Goal: Task Accomplishment & Management: Manage account settings

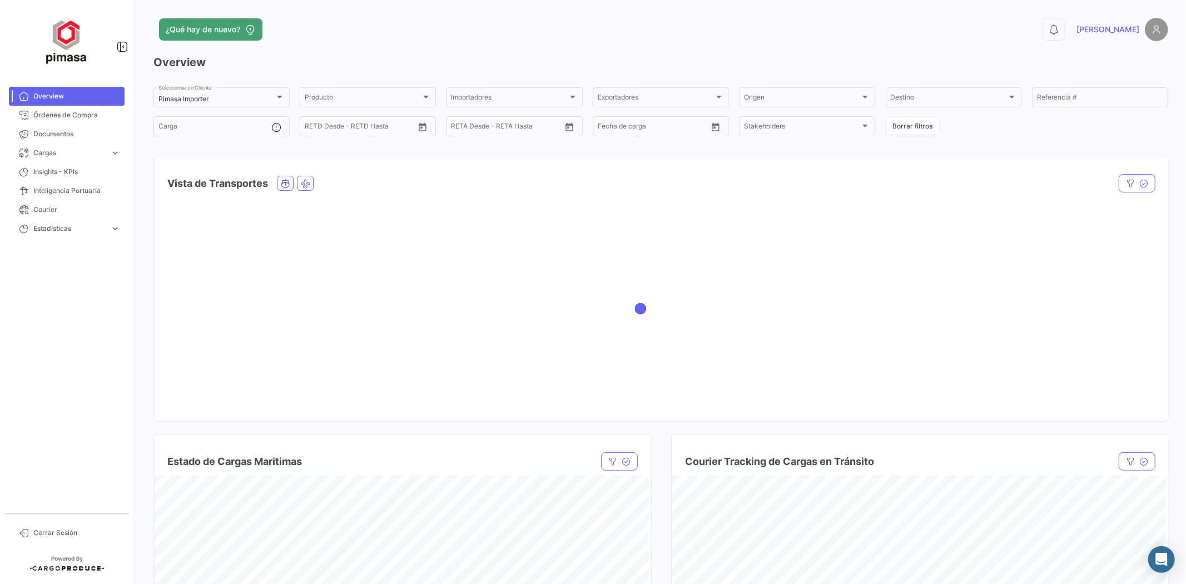
click at [72, 74] on div at bounding box center [66, 41] width 133 height 82
click at [38, 133] on span "Documentos" at bounding box center [76, 134] width 87 height 10
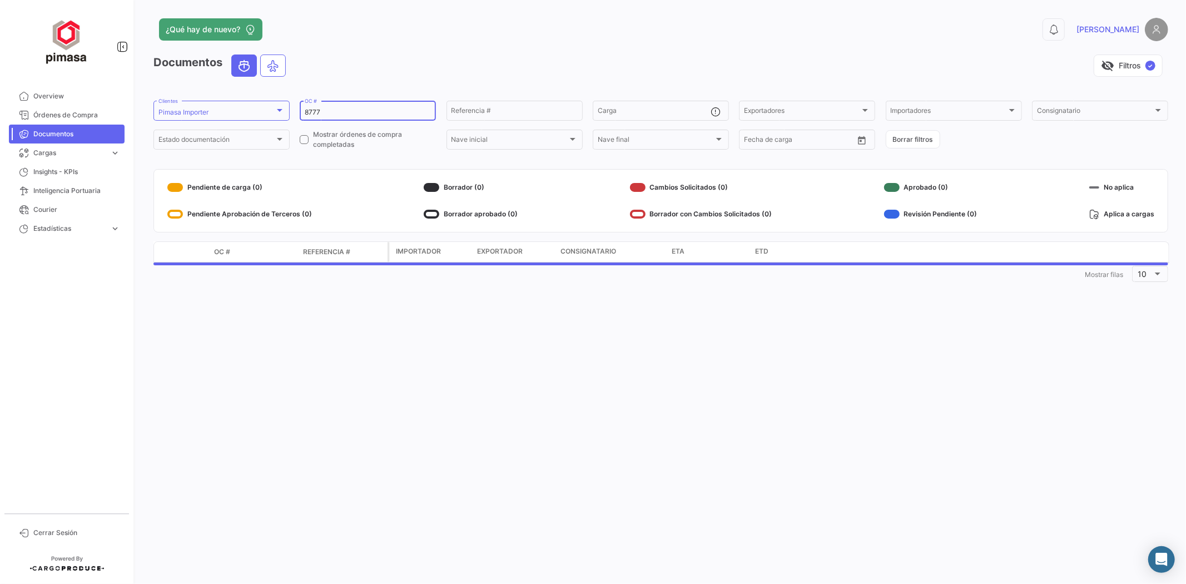
click at [363, 103] on div "8777 OC #" at bounding box center [368, 110] width 126 height 22
drag, startPoint x: 346, startPoint y: 106, endPoint x: 245, endPoint y: 96, distance: 102.2
click at [245, 96] on app-list-header "Documentos visibility_off Filtros ✓ Pimasa Importer Clientes 8777 OC # Referenc…" at bounding box center [660, 102] width 1015 height 97
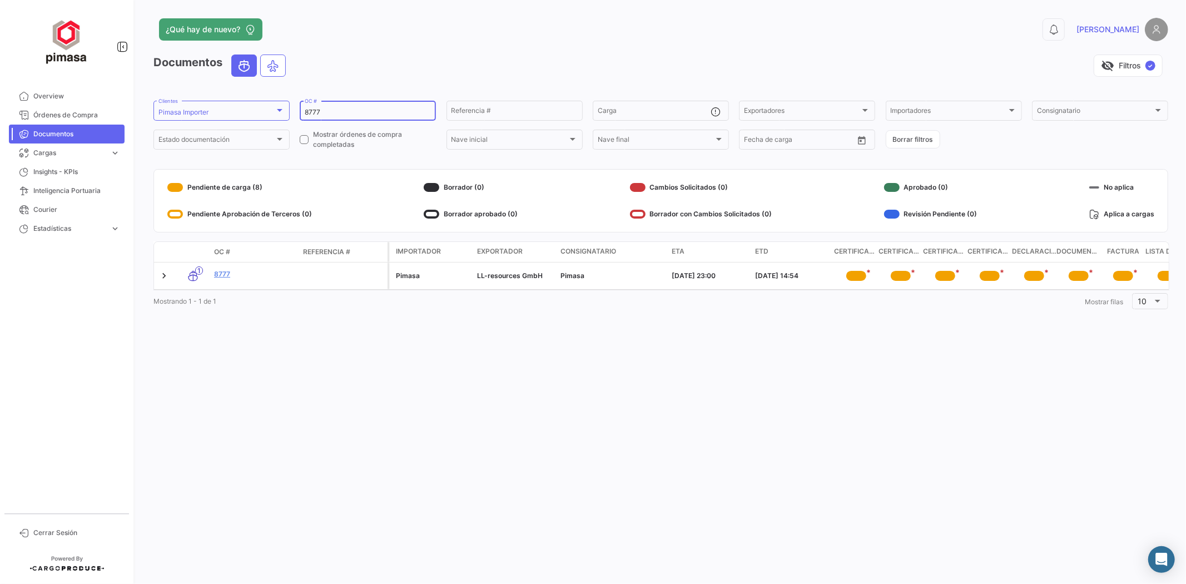
click at [350, 108] on input "8777" at bounding box center [368, 112] width 126 height 8
drag, startPoint x: 341, startPoint y: 108, endPoint x: 258, endPoint y: 95, distance: 83.8
click at [258, 95] on app-list-header "Documentos visibility_off Filtros ✓ Pimasa Importer Clientes 8777 OC # Referenc…" at bounding box center [660, 102] width 1015 height 97
type input "8775"
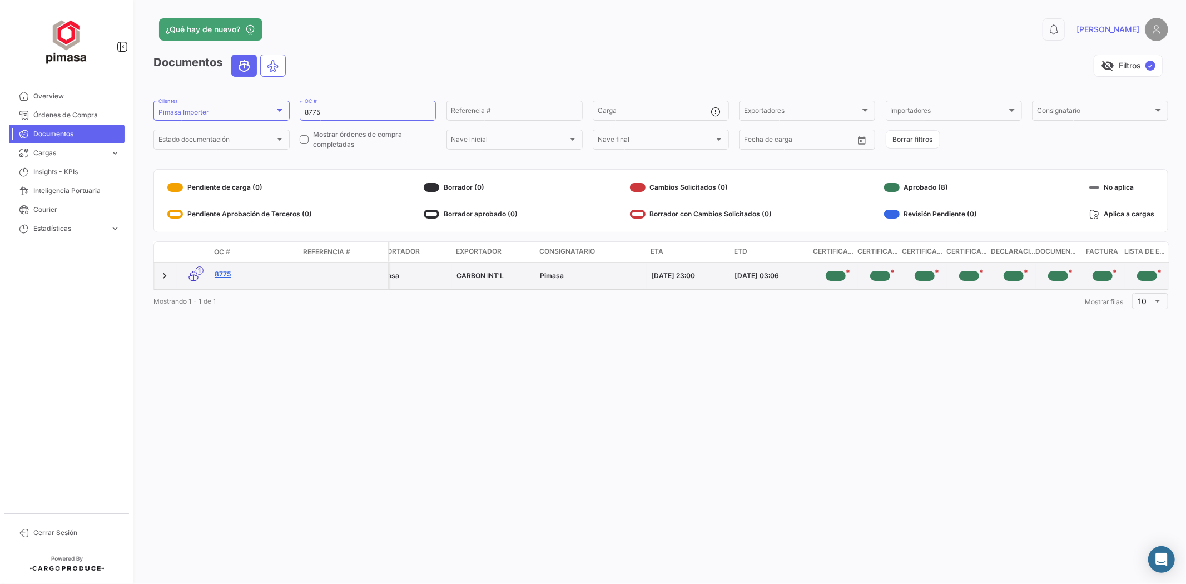
click at [216, 272] on link "8775" at bounding box center [255, 274] width 80 height 10
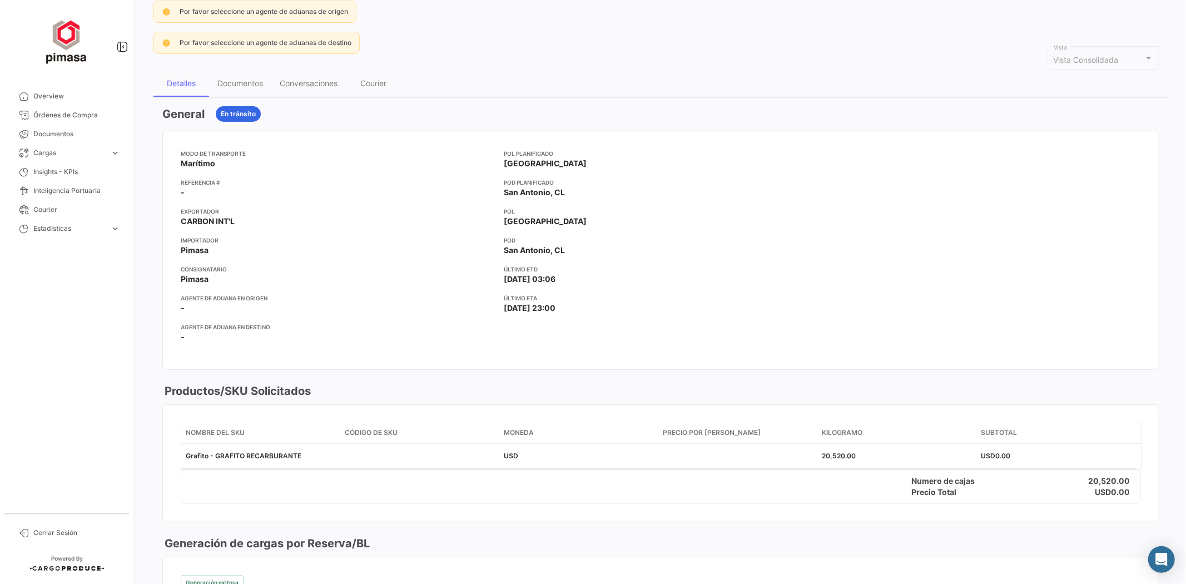
scroll to position [96, 0]
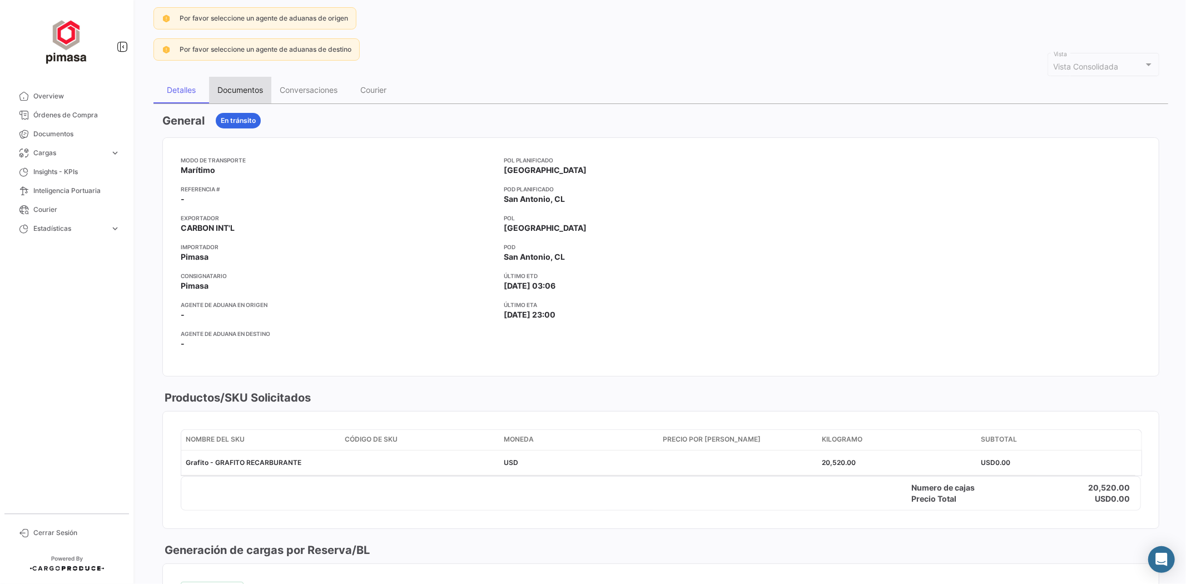
click at [249, 95] on div "Documentos" at bounding box center [240, 90] width 62 height 27
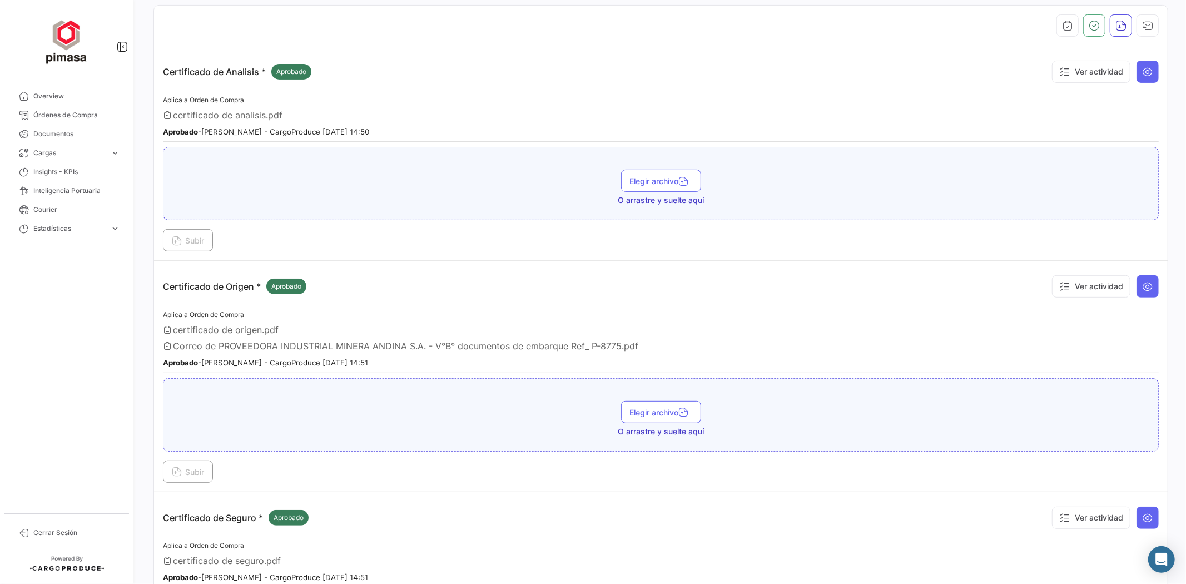
scroll to position [370, 0]
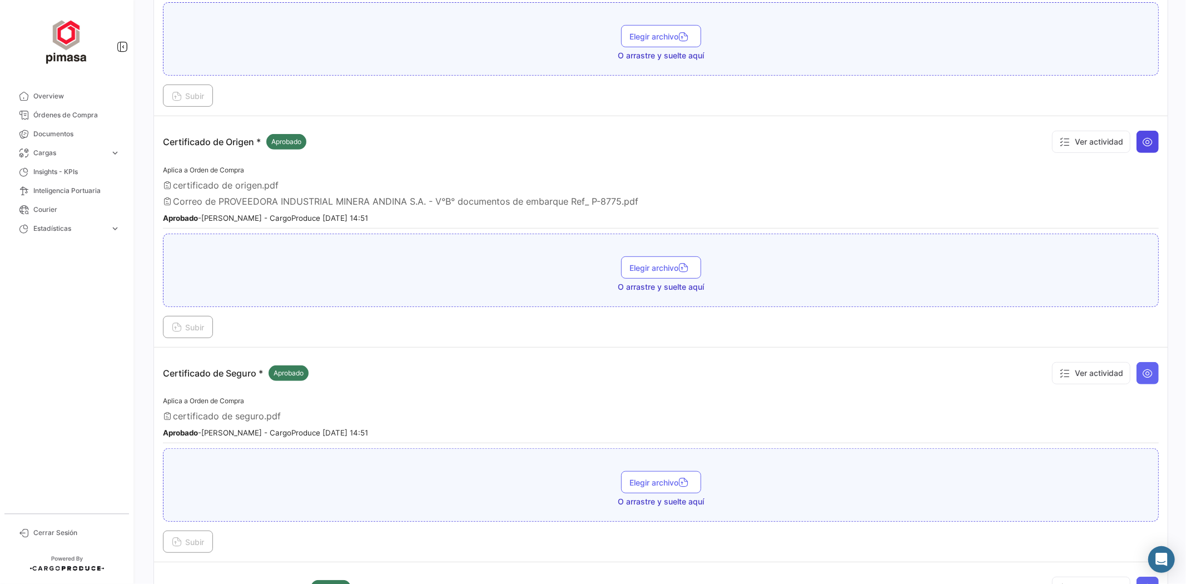
click at [1144, 141] on icon at bounding box center [1147, 141] width 11 height 11
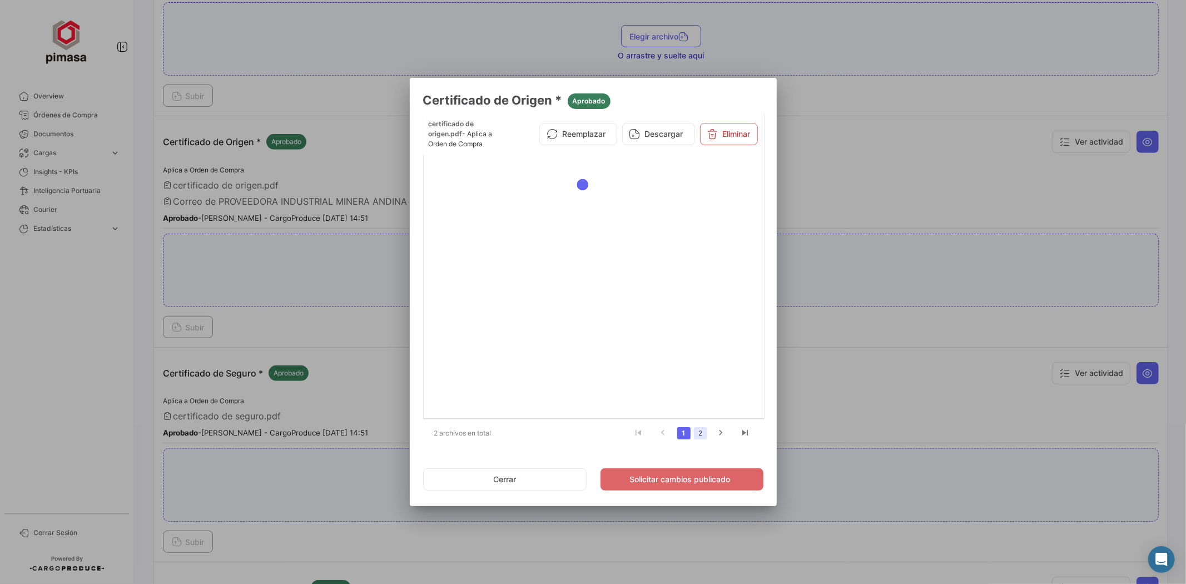
click at [698, 432] on link "2" at bounding box center [700, 433] width 13 height 12
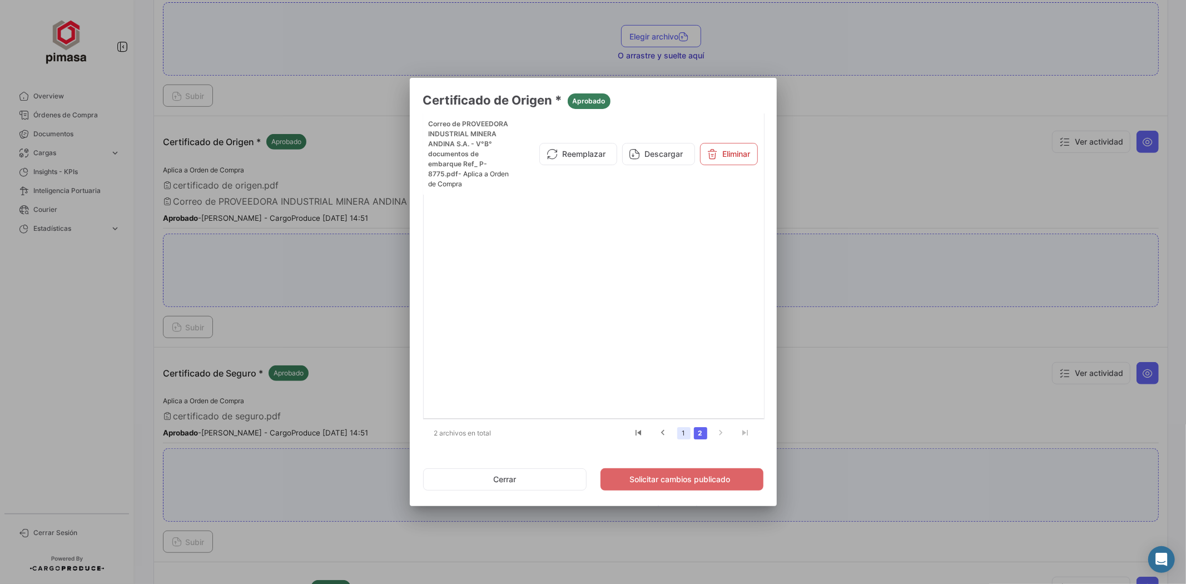
click at [684, 436] on link "1" at bounding box center [683, 433] width 13 height 12
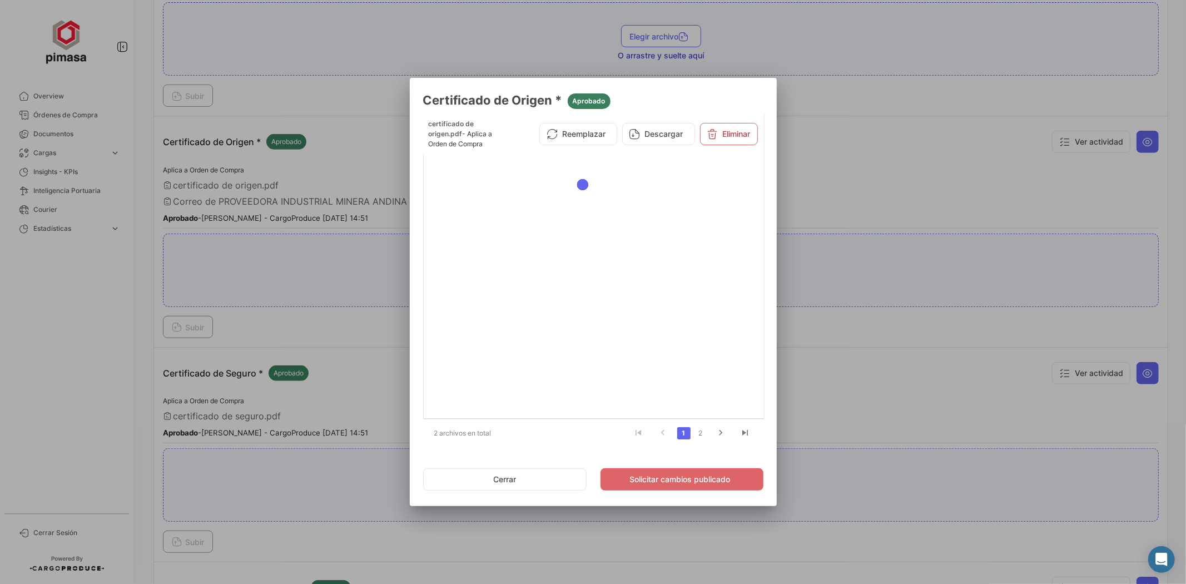
click at [885, 375] on div at bounding box center [593, 292] width 1186 height 584
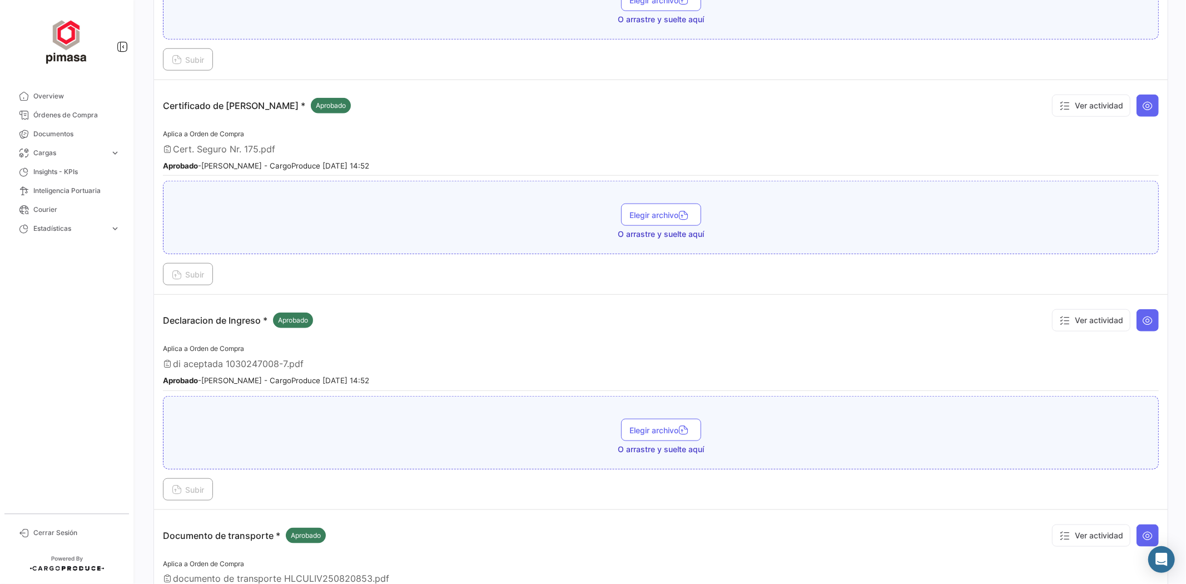
scroll to position [865, 0]
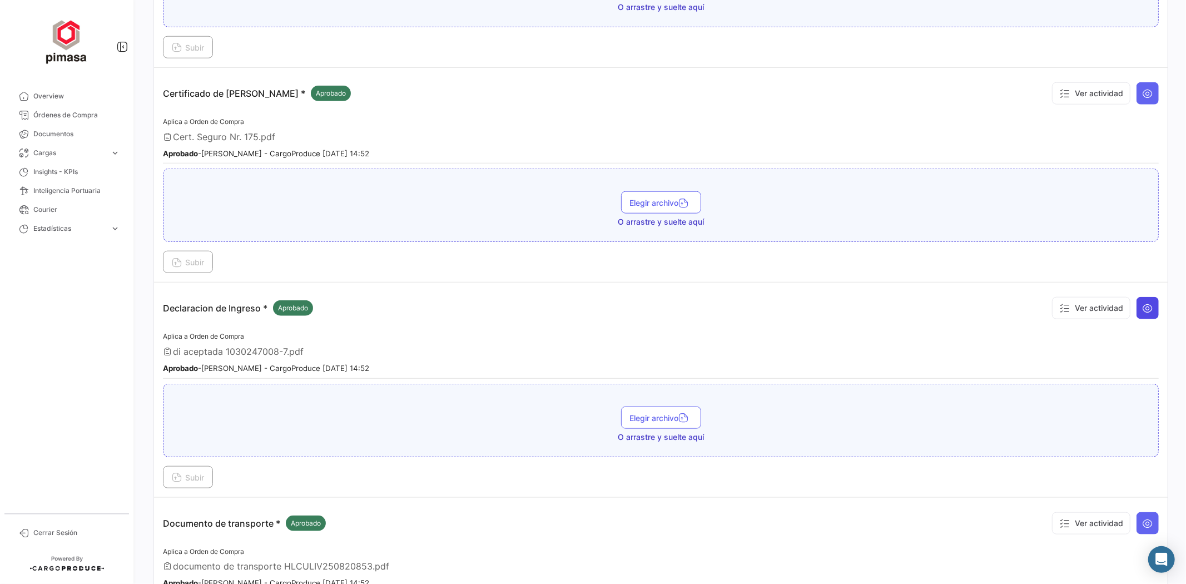
click at [1142, 302] on icon at bounding box center [1147, 307] width 11 height 11
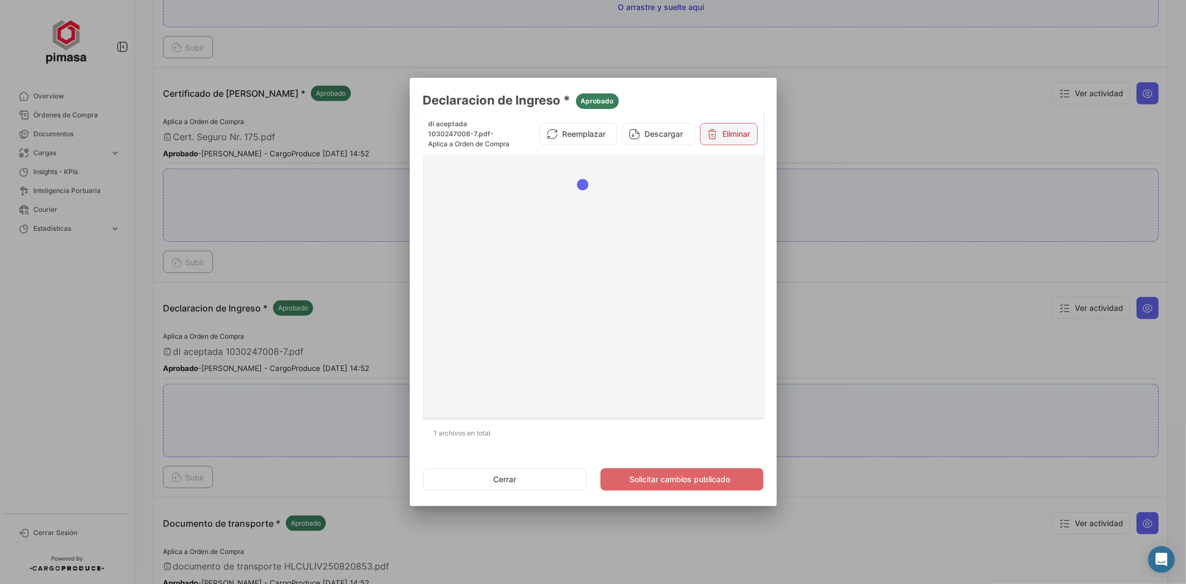
click at [716, 145] on button "Eliminar" at bounding box center [729, 134] width 58 height 22
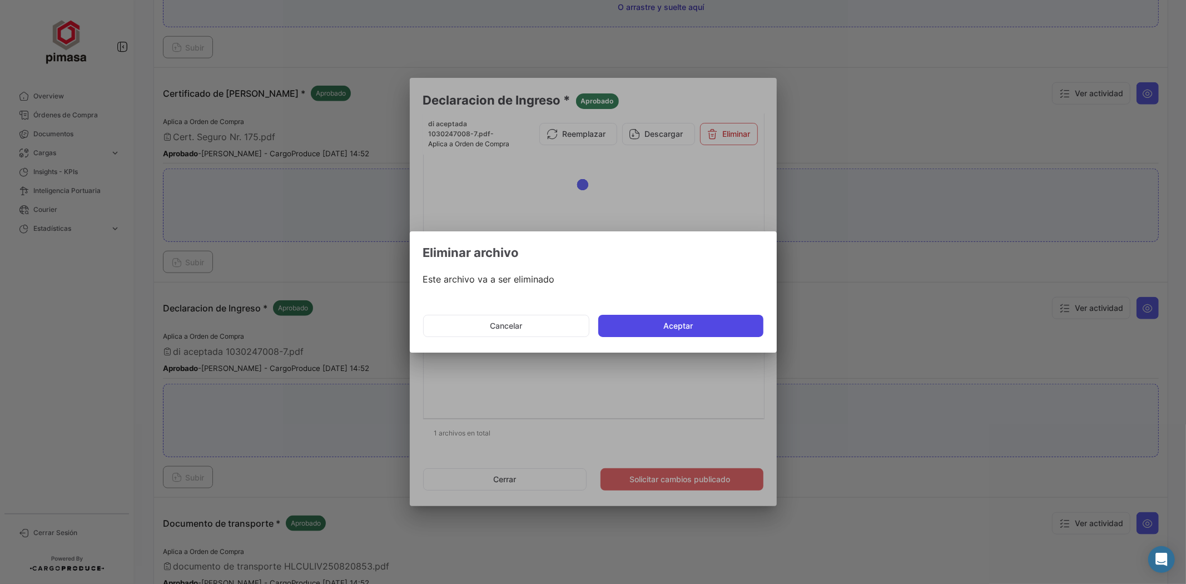
click at [673, 326] on button "Aceptar" at bounding box center [680, 326] width 165 height 22
click at [673, 326] on mat-dialog-actions "Cancelar Aceptar" at bounding box center [593, 326] width 340 height 38
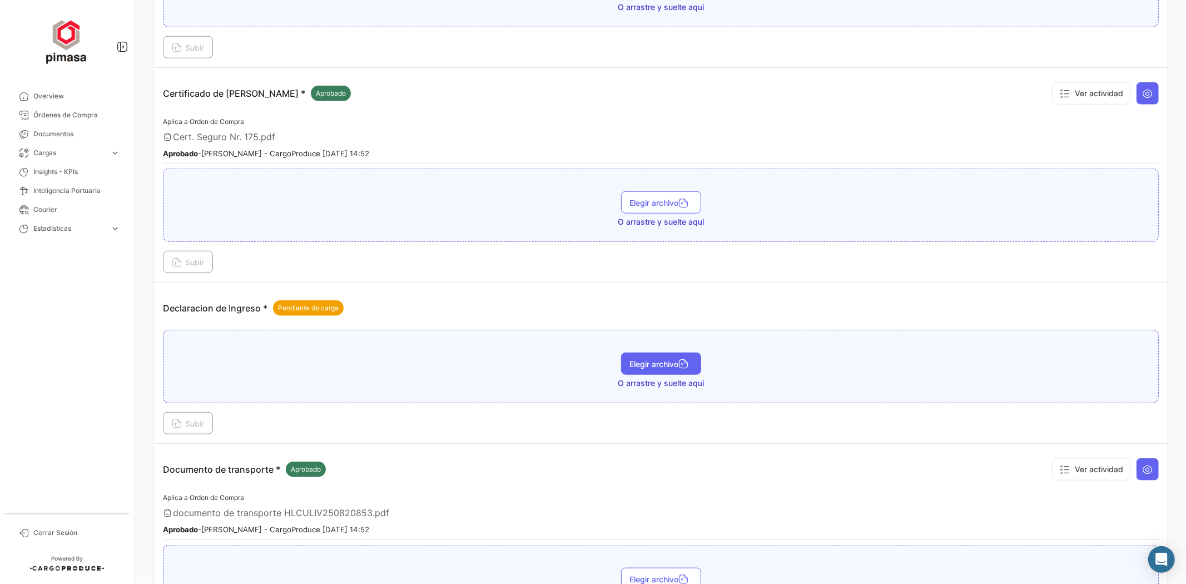
click at [642, 359] on span "Elegir archivo" at bounding box center [661, 363] width 62 height 9
click at [168, 412] on button "Subir" at bounding box center [188, 423] width 50 height 22
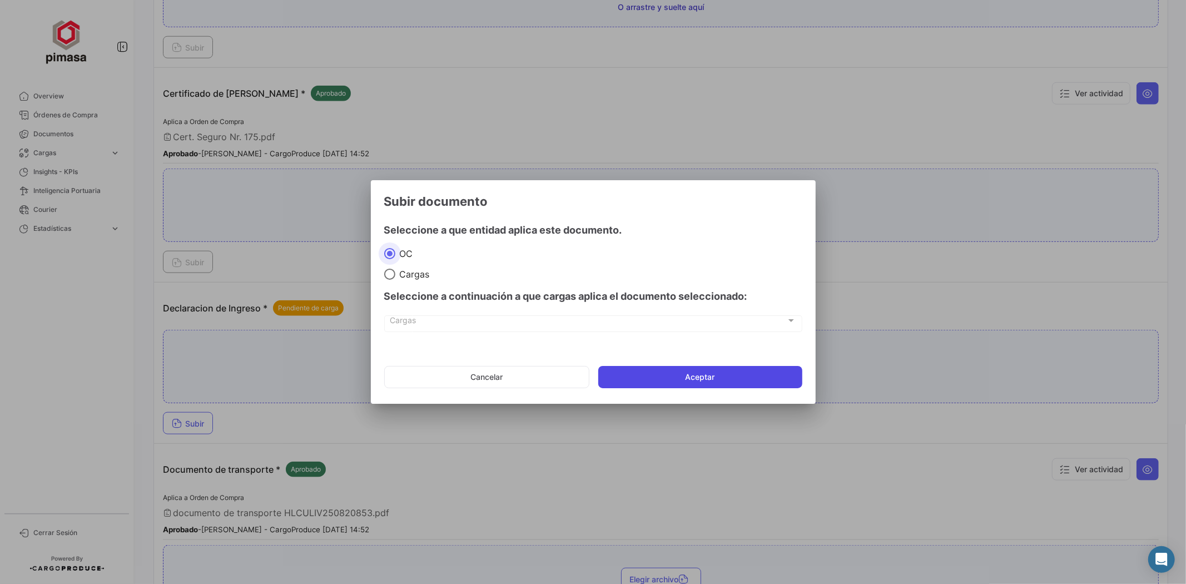
click at [745, 379] on button "Aceptar" at bounding box center [700, 377] width 204 height 22
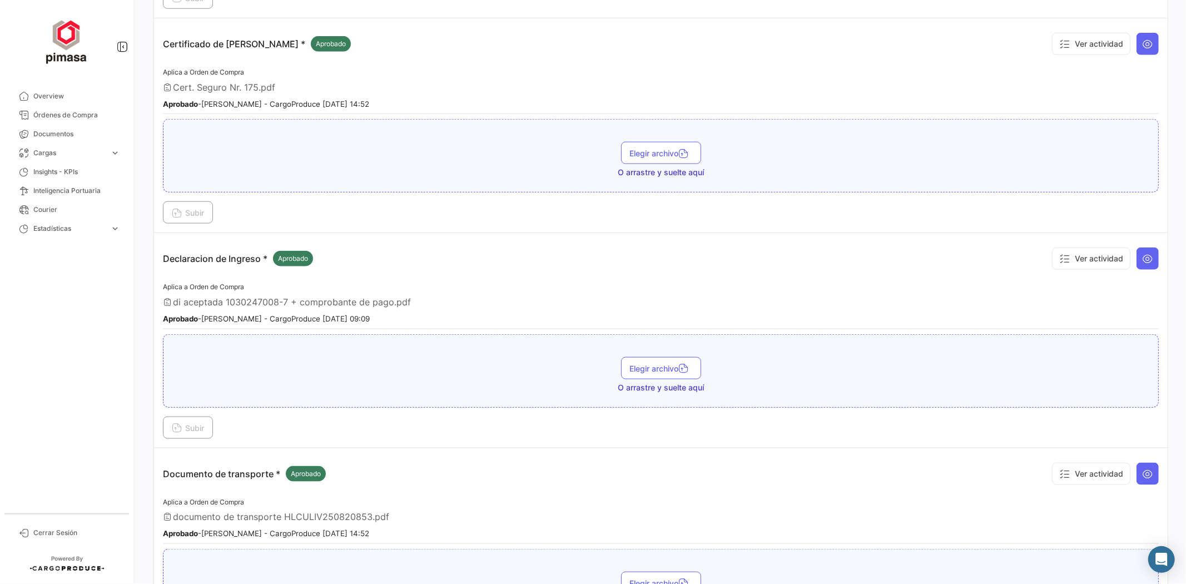
scroll to position [926, 0]
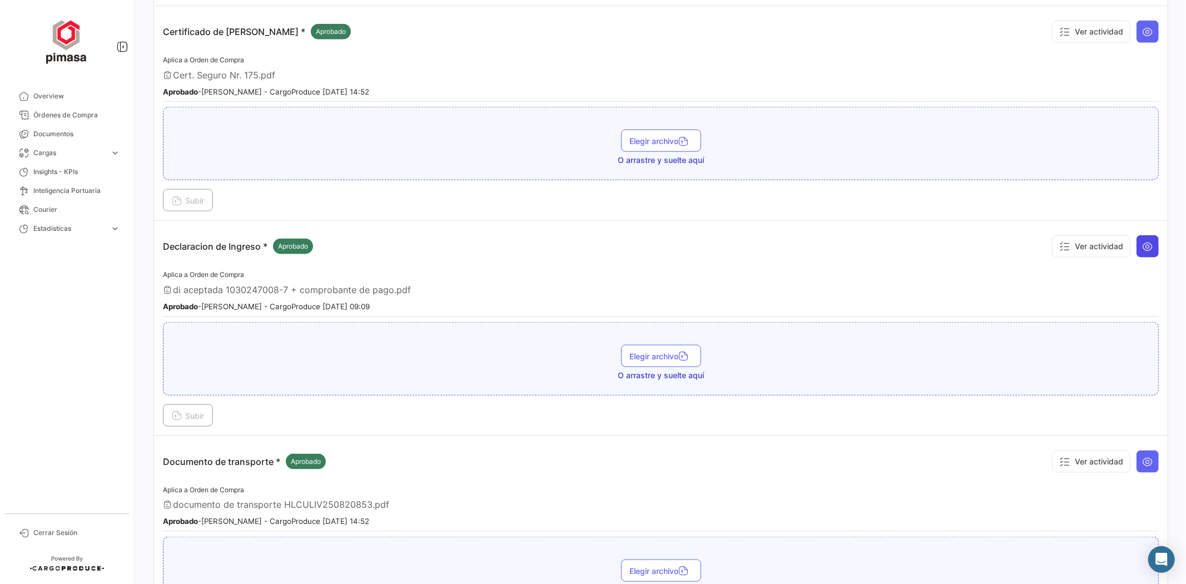
click at [1143, 242] on icon at bounding box center [1147, 246] width 11 height 11
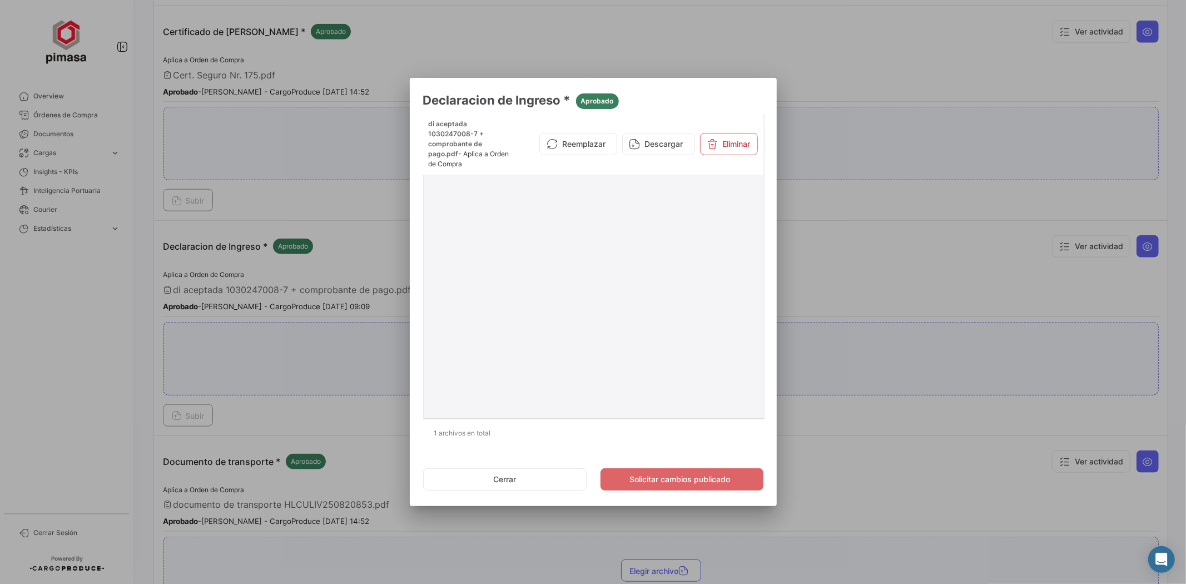
click at [577, 250] on div at bounding box center [593, 282] width 331 height 263
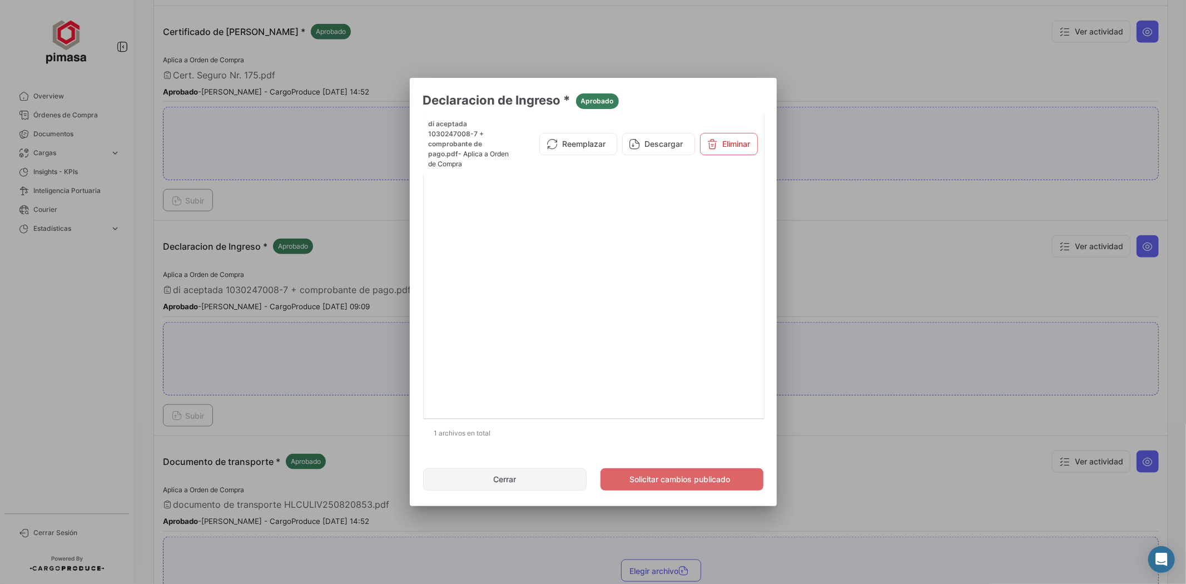
click at [533, 477] on button "Cerrar" at bounding box center [505, 479] width 164 height 22
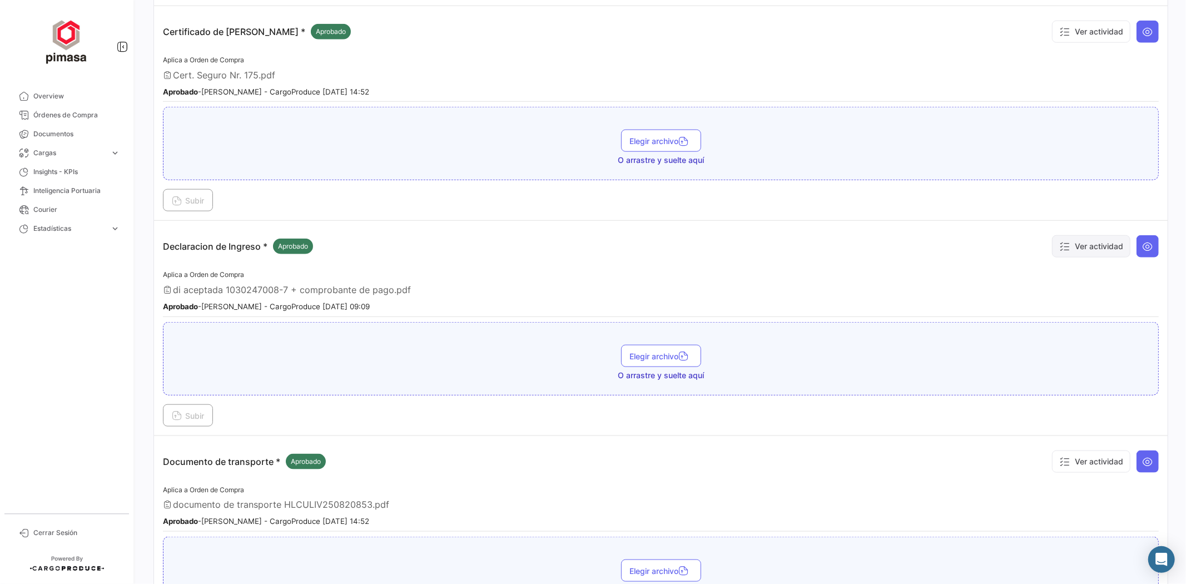
click at [1080, 235] on button "Ver actividad" at bounding box center [1091, 246] width 78 height 22
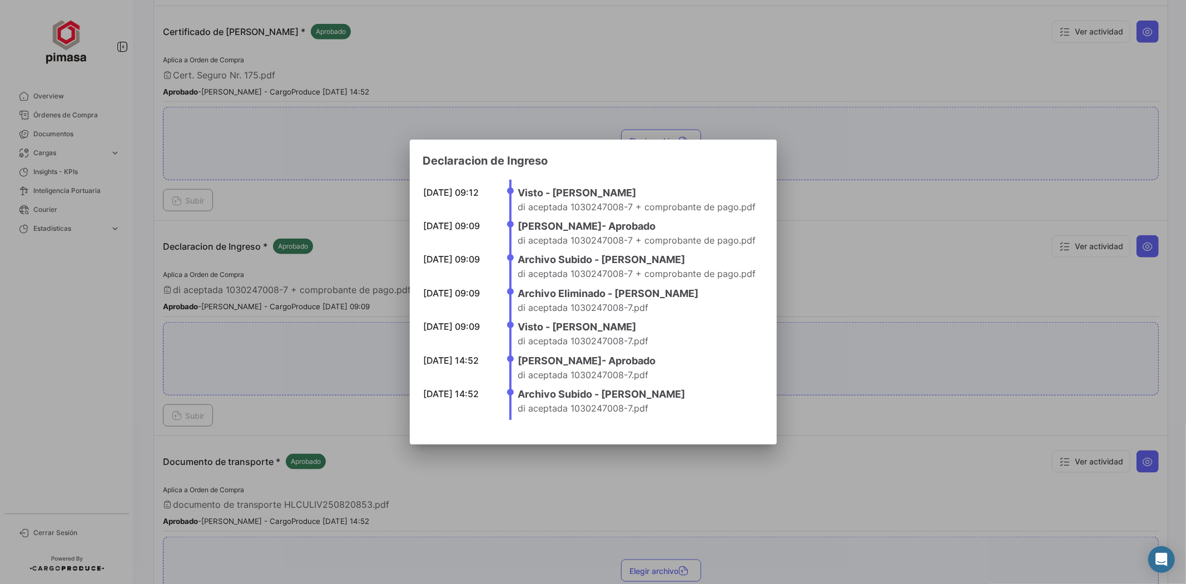
drag, startPoint x: 514, startPoint y: 231, endPoint x: 733, endPoint y: 295, distance: 228.4
click at [733, 295] on ul "[DATE] 09:12 Visto - [PERSON_NAME] di aceptada 1030247008-7 + comprobante de pa…" at bounding box center [636, 300] width 254 height 241
click at [891, 351] on div at bounding box center [593, 292] width 1186 height 584
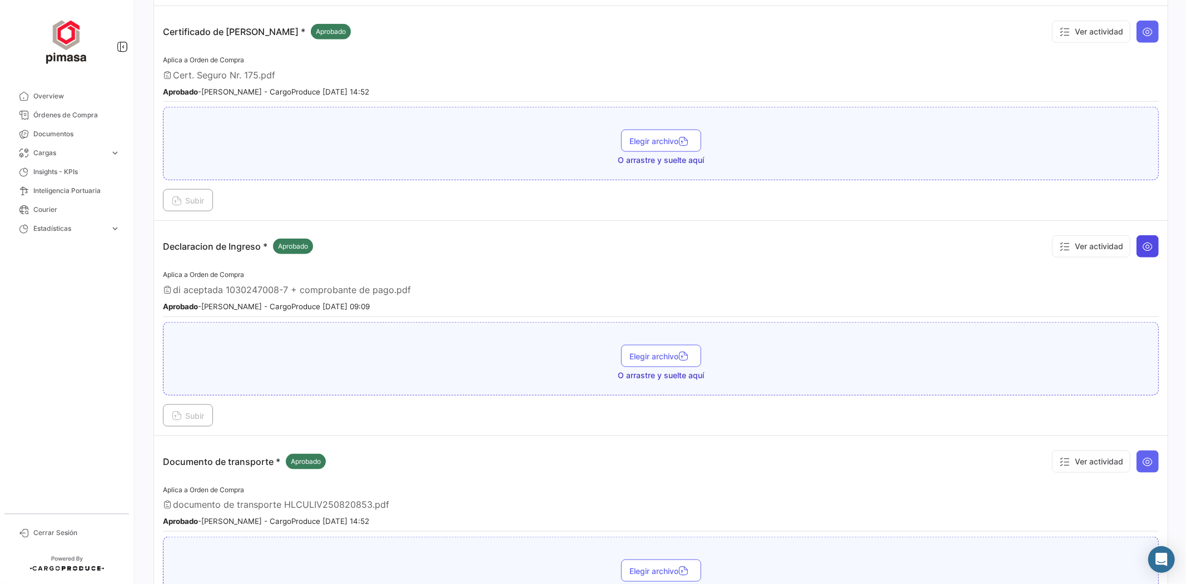
click at [1137, 245] on button at bounding box center [1147, 246] width 22 height 22
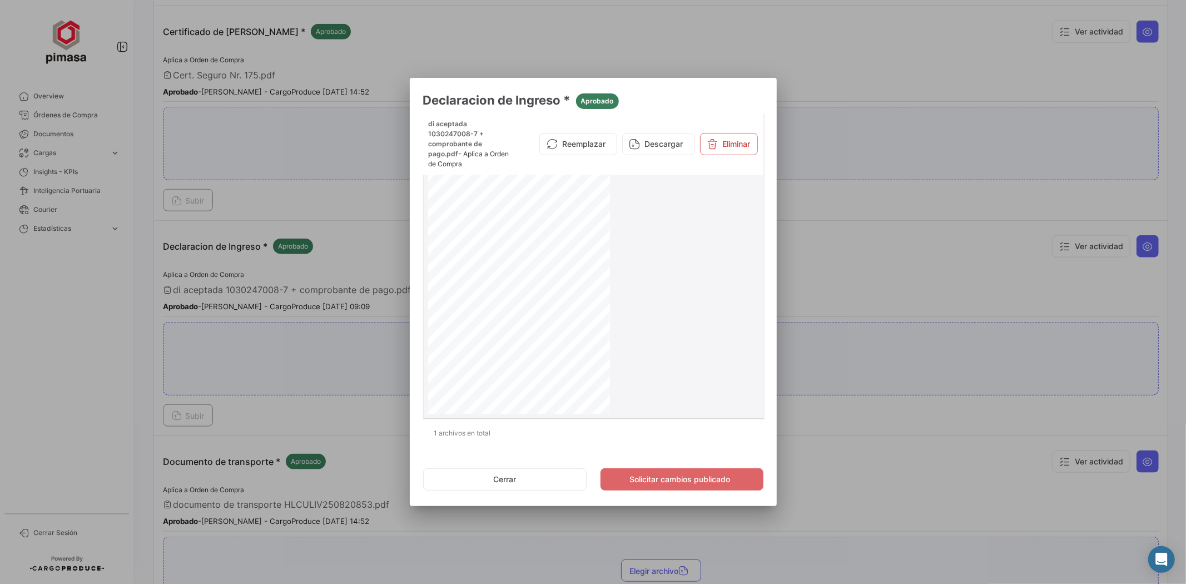
scroll to position [0, 146]
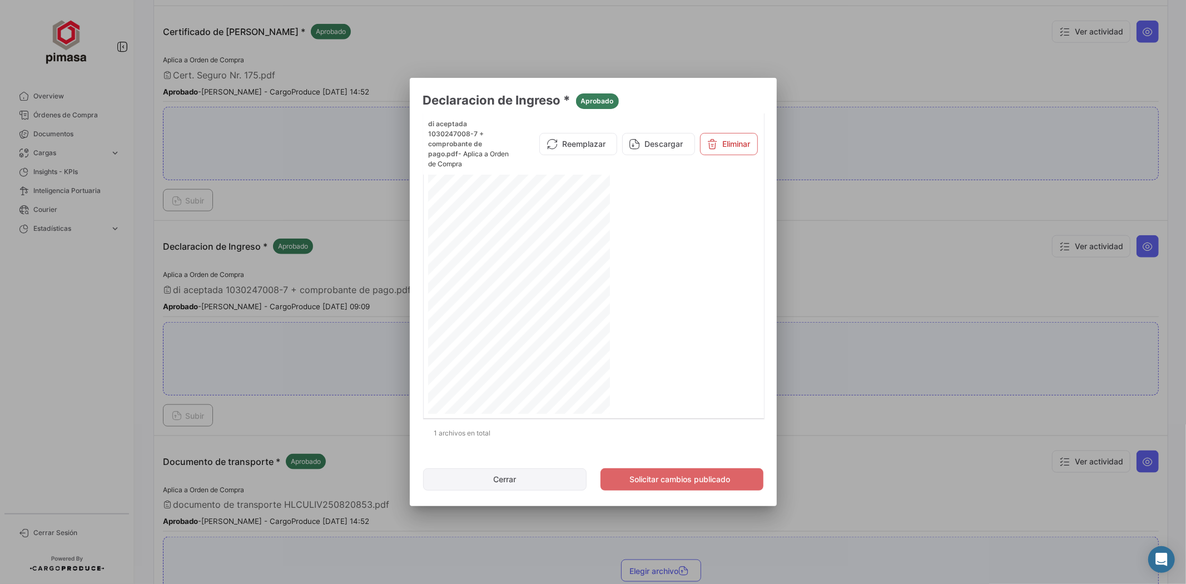
click at [553, 484] on button "Cerrar" at bounding box center [505, 479] width 164 height 22
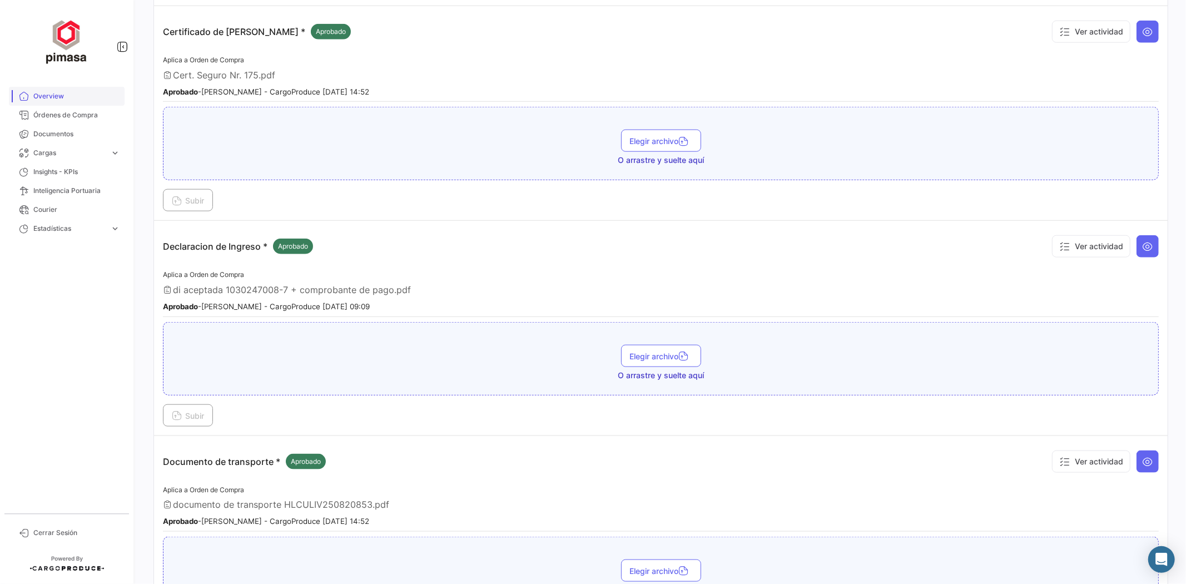
click at [39, 93] on span "Overview" at bounding box center [76, 96] width 87 height 10
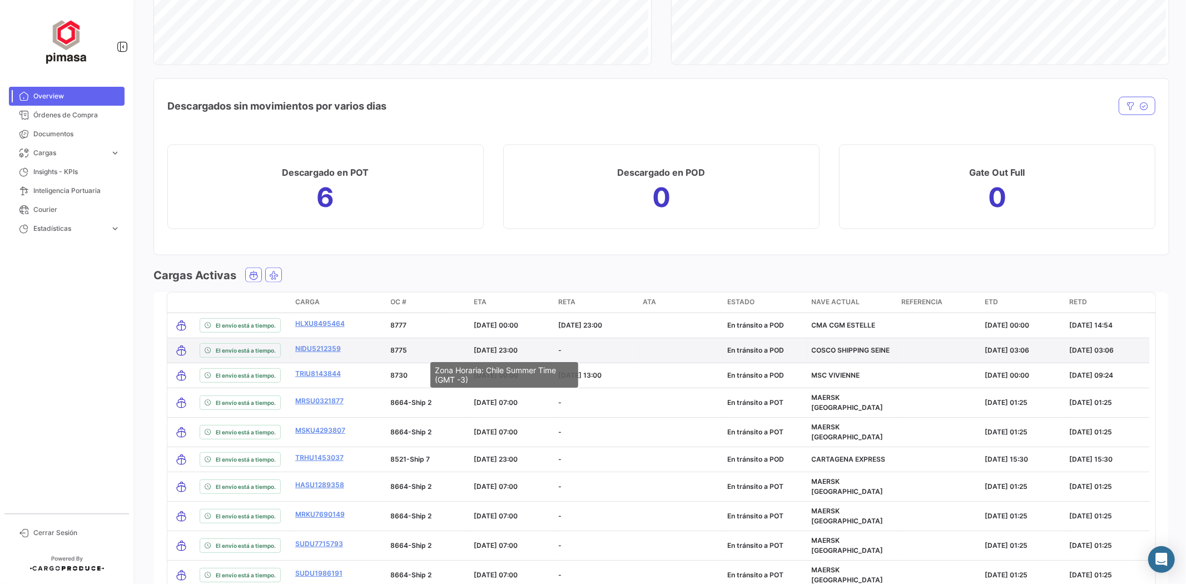
scroll to position [1171, 0]
